Goal: Task Accomplishment & Management: Use online tool/utility

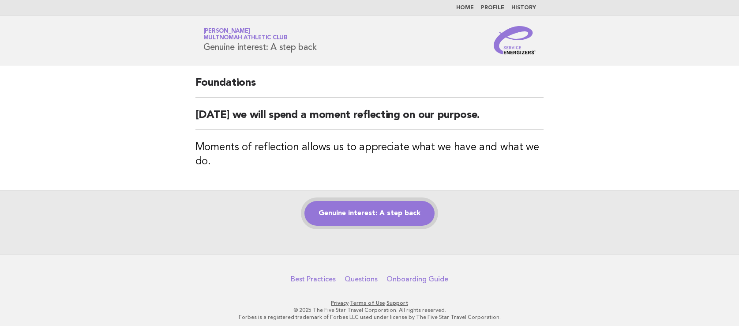
click at [380, 222] on link "Genuine interest: A step back" at bounding box center [369, 213] width 130 height 25
click at [379, 219] on link "Genuine interest: A step back" at bounding box center [369, 213] width 130 height 25
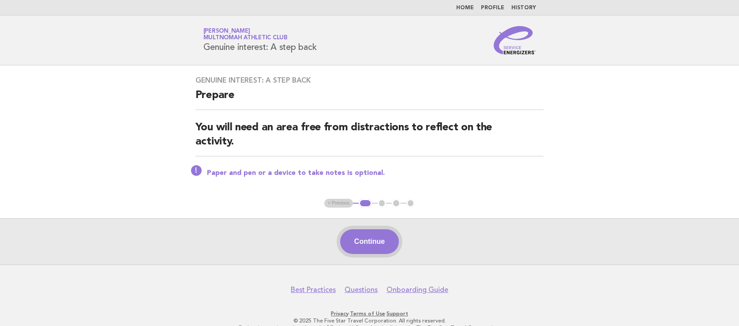
click at [366, 236] on button "Continue" at bounding box center [369, 241] width 59 height 25
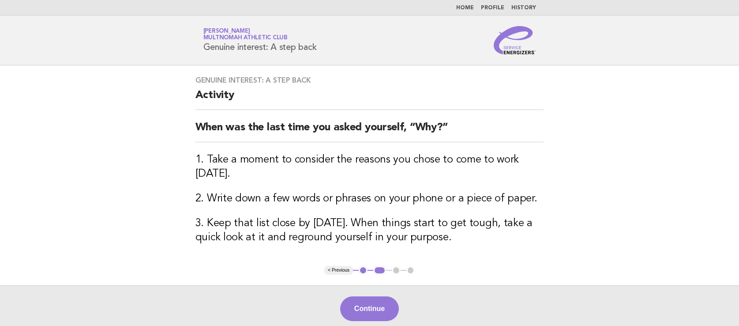
click at [355, 296] on button "Continue" at bounding box center [369, 308] width 59 height 25
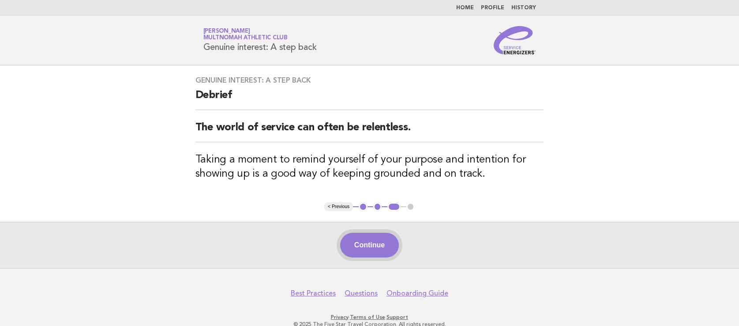
click at [371, 248] on button "Continue" at bounding box center [369, 244] width 59 height 25
